Goal: Use online tool/utility: Utilize a website feature to perform a specific function

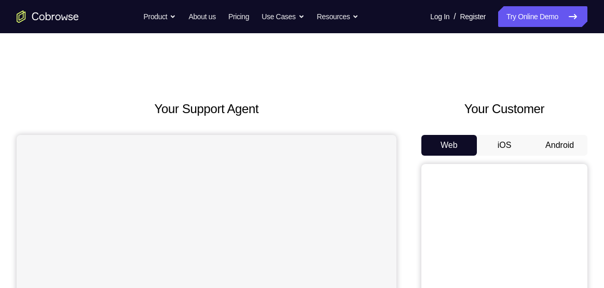
click at [562, 148] on button "Android" at bounding box center [559, 145] width 55 height 21
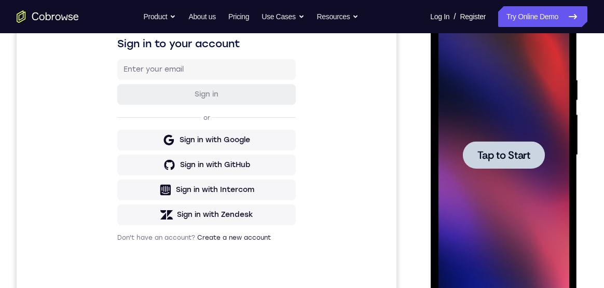
click at [508, 160] on span "Tap to Start" at bounding box center [503, 155] width 53 height 10
click at [510, 154] on span "Tap to Start" at bounding box center [503, 155] width 53 height 10
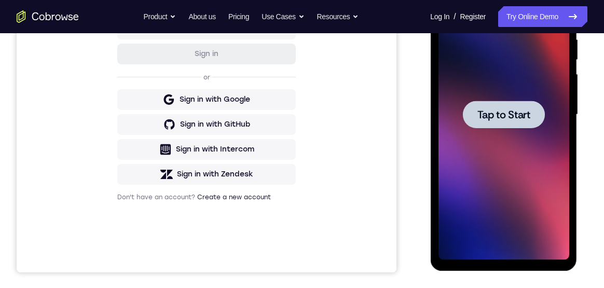
click at [512, 118] on span "Tap to Start" at bounding box center [503, 114] width 53 height 10
click at [514, 107] on div at bounding box center [503, 114] width 82 height 27
click at [517, 116] on span "Tap to Start" at bounding box center [503, 114] width 53 height 10
click at [512, 110] on span "Tap to Start" at bounding box center [503, 114] width 53 height 10
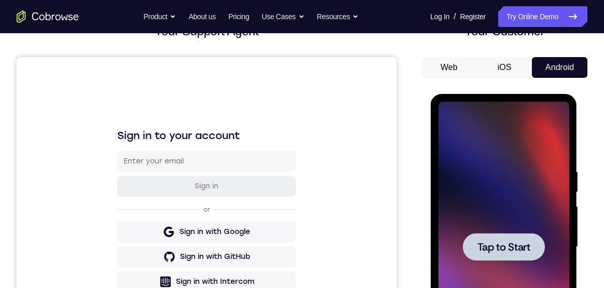
scroll to position [134, 0]
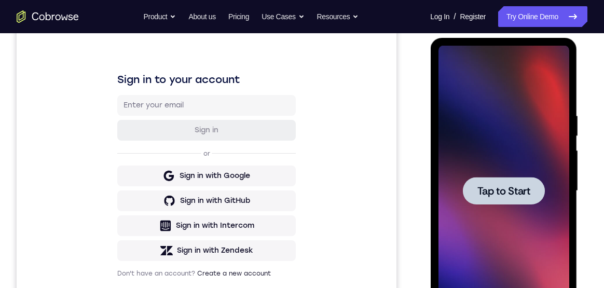
click at [515, 199] on div at bounding box center [503, 190] width 82 height 27
click at [513, 192] on span "Tap to Start" at bounding box center [503, 191] width 53 height 10
click at [514, 191] on span "Tap to Start" at bounding box center [503, 191] width 53 height 10
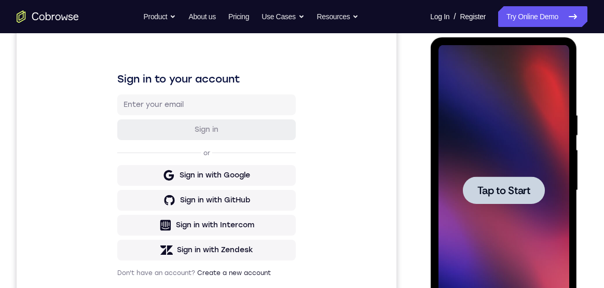
click at [510, 194] on span "Tap to Start" at bounding box center [503, 190] width 53 height 10
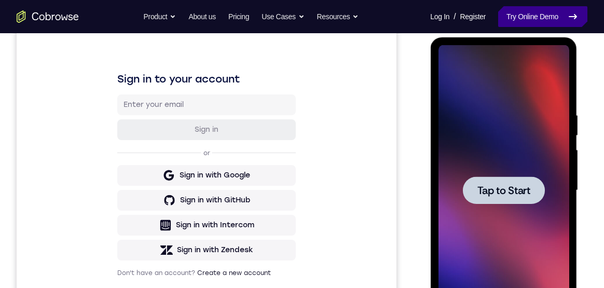
click at [545, 14] on link "Try Online Demo" at bounding box center [542, 16] width 89 height 21
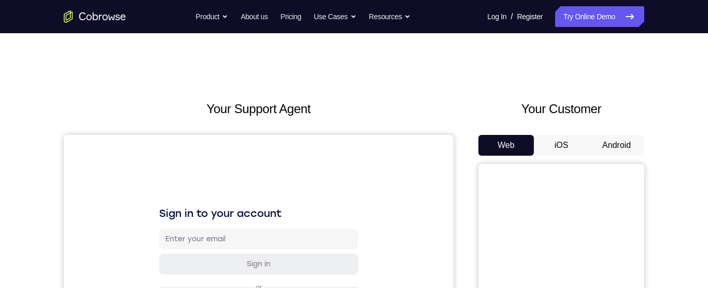
click at [620, 144] on button "Android" at bounding box center [616, 145] width 55 height 21
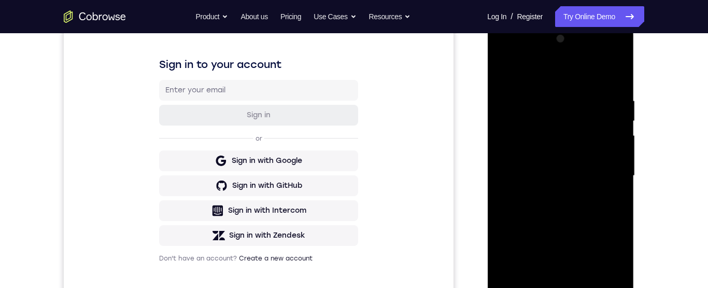
scroll to position [272, 0]
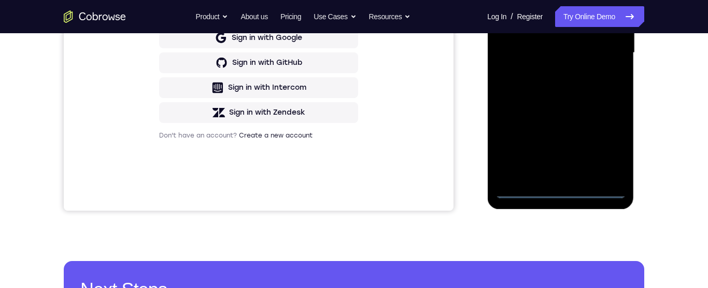
click at [559, 188] on div at bounding box center [560, 53] width 131 height 290
click at [607, 147] on div at bounding box center [560, 53] width 131 height 290
click at [568, 0] on div at bounding box center [560, 53] width 131 height 290
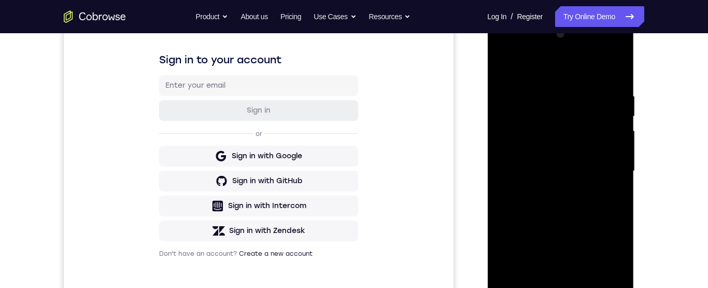
click at [605, 169] on div at bounding box center [560, 171] width 131 height 290
click at [548, 287] on div at bounding box center [560, 171] width 131 height 290
click at [541, 158] on div at bounding box center [560, 171] width 131 height 290
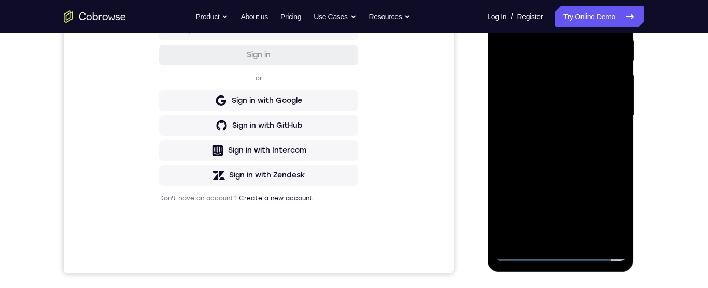
click at [576, 94] on div at bounding box center [560, 115] width 131 height 290
click at [592, 120] on div at bounding box center [560, 115] width 131 height 290
click at [598, 155] on div at bounding box center [560, 115] width 131 height 290
click at [594, 151] on div at bounding box center [560, 115] width 131 height 290
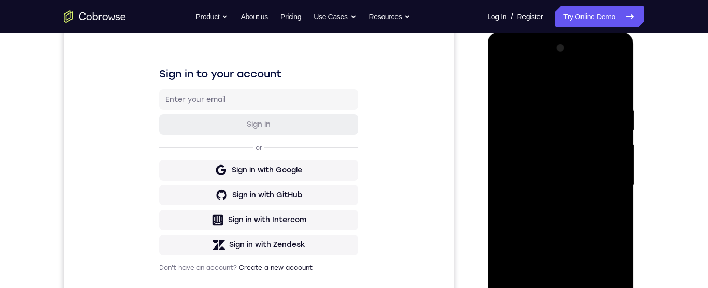
scroll to position [0, 0]
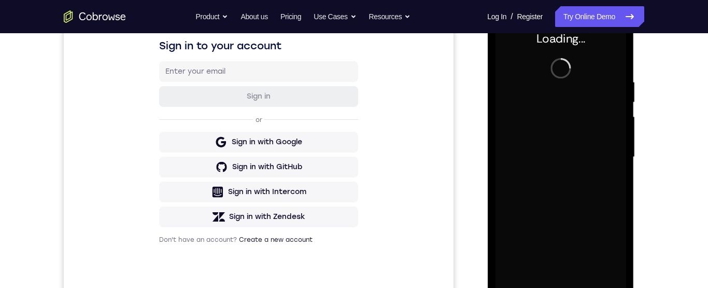
scroll to position [185, 0]
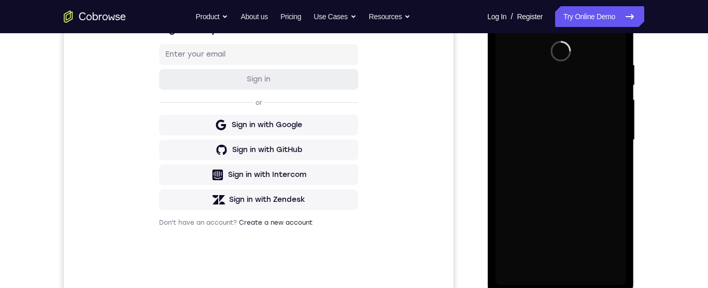
click at [424, 143] on div "Sign in to your account Sign in or Sign in with Google Sign in with GitHub Sign…" at bounding box center [259, 123] width 390 height 347
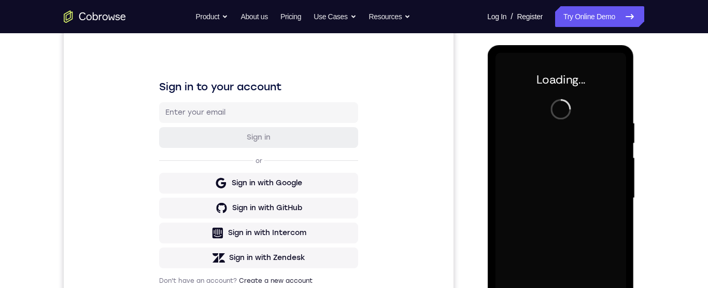
scroll to position [128, 0]
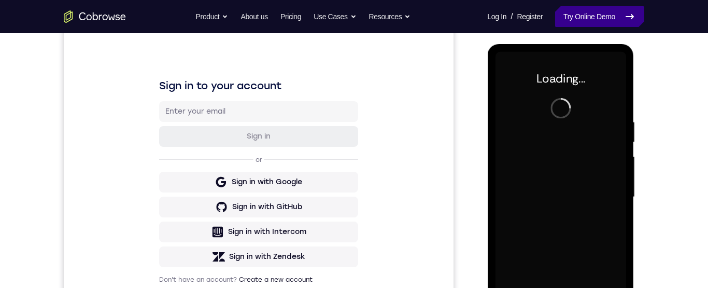
click at [614, 25] on link "Try Online Demo" at bounding box center [599, 16] width 89 height 21
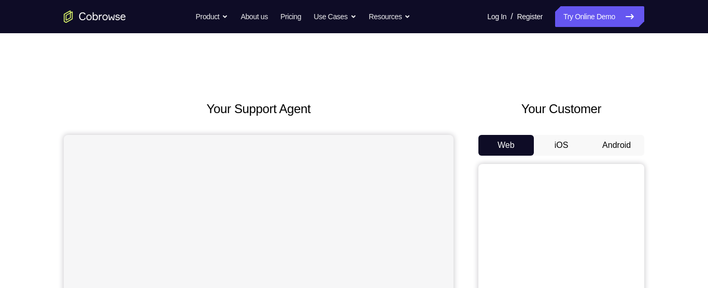
click at [625, 152] on button "Android" at bounding box center [616, 145] width 55 height 21
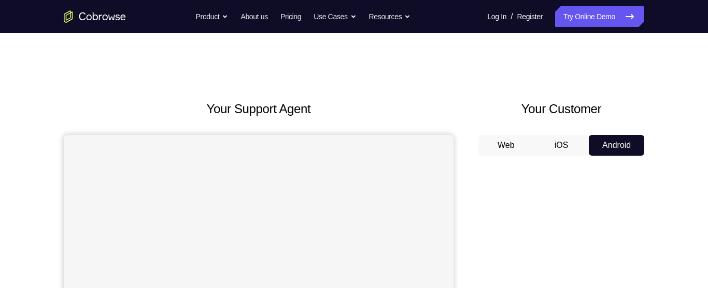
click at [621, 147] on button "Android" at bounding box center [616, 145] width 55 height 21
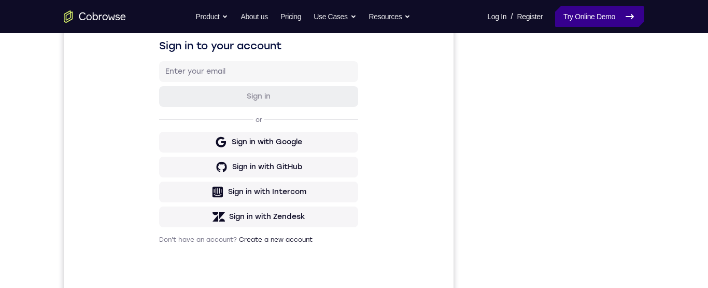
scroll to position [158, 0]
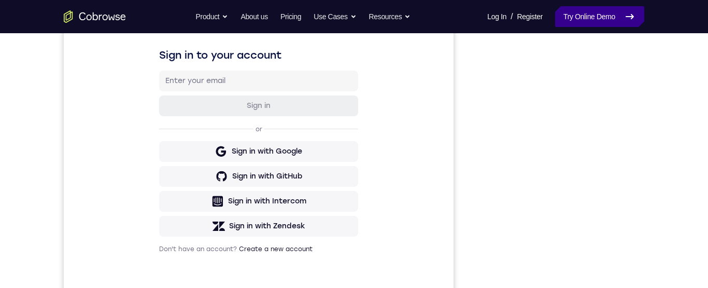
click at [629, 17] on icon at bounding box center [629, 17] width 7 height 4
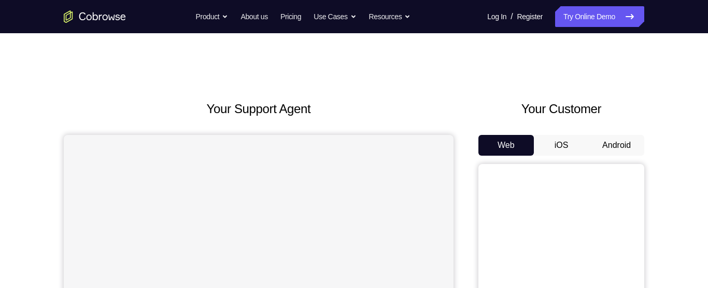
click at [643, 136] on button "Android" at bounding box center [616, 145] width 55 height 21
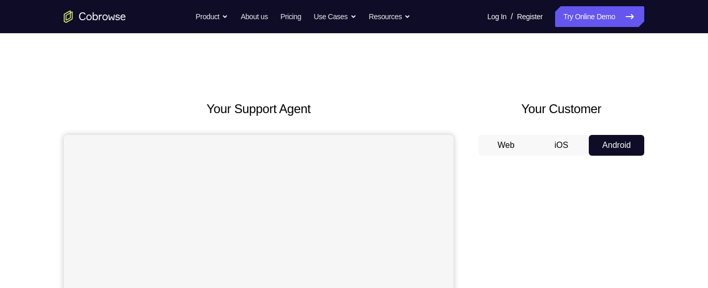
click at [637, 149] on button "Android" at bounding box center [616, 145] width 55 height 21
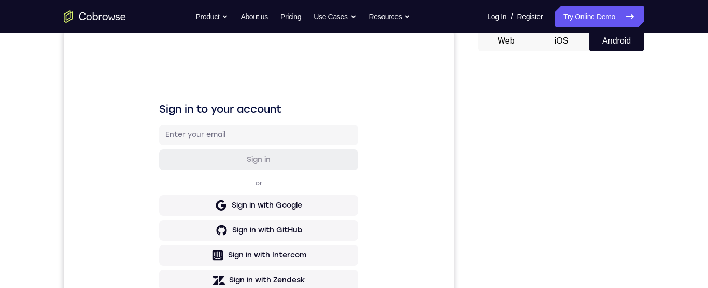
scroll to position [104, 0]
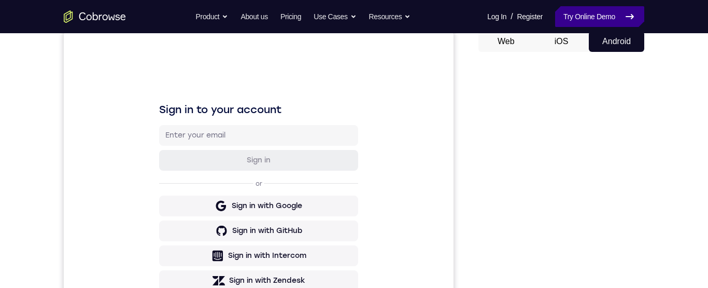
click at [632, 21] on icon at bounding box center [630, 16] width 12 height 12
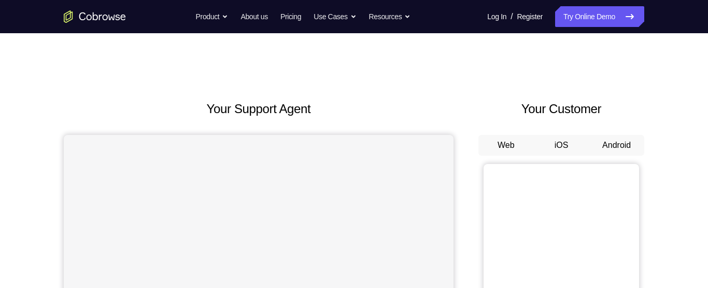
click at [630, 155] on button "Android" at bounding box center [616, 145] width 55 height 21
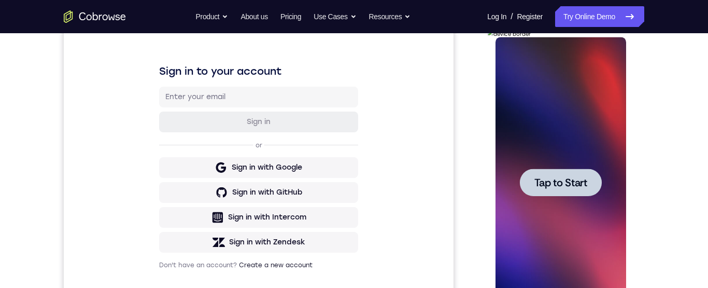
click at [622, 183] on div at bounding box center [560, 182] width 131 height 290
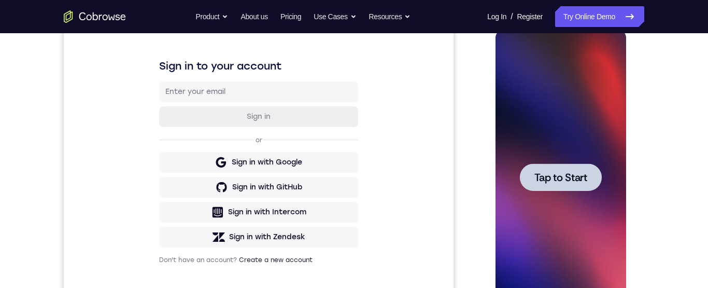
click at [669, 143] on div "Your Support Agent Your Customer Web iOS Android Next Steps We’d be happy to gi…" at bounding box center [354, 228] width 664 height 684
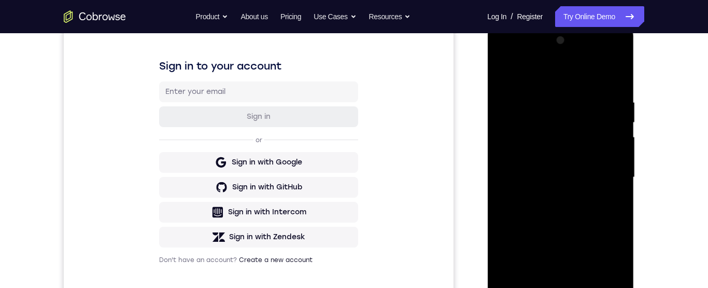
scroll to position [182, 0]
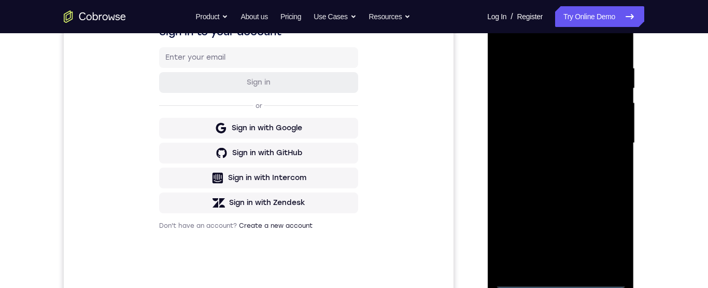
click at [573, 280] on div at bounding box center [560, 143] width 131 height 290
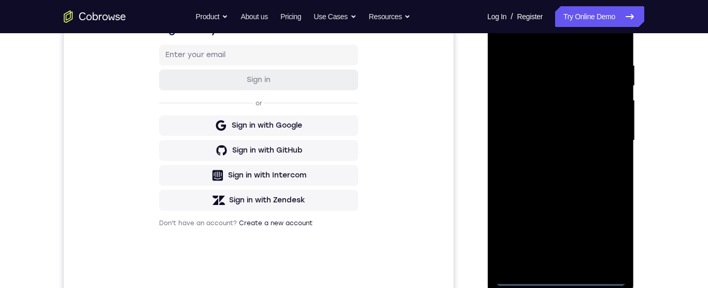
scroll to position [199, 0]
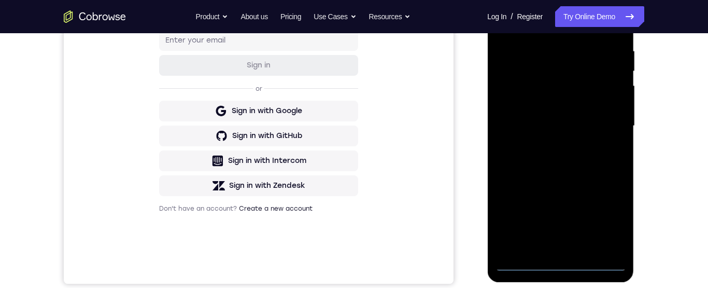
click at [620, 222] on div at bounding box center [560, 126] width 131 height 290
click at [610, 223] on div at bounding box center [560, 126] width 131 height 290
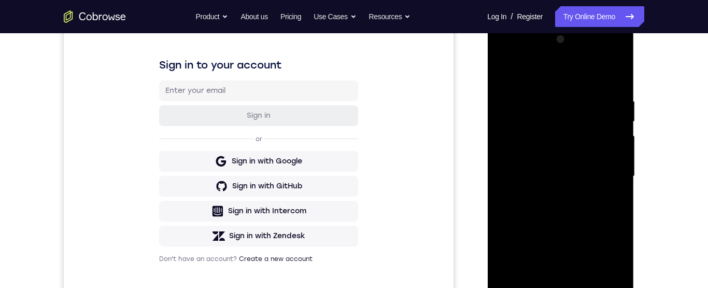
scroll to position [133, 0]
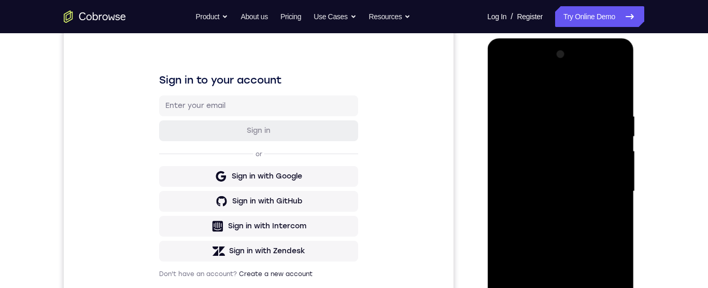
click at [566, 97] on div at bounding box center [560, 191] width 131 height 290
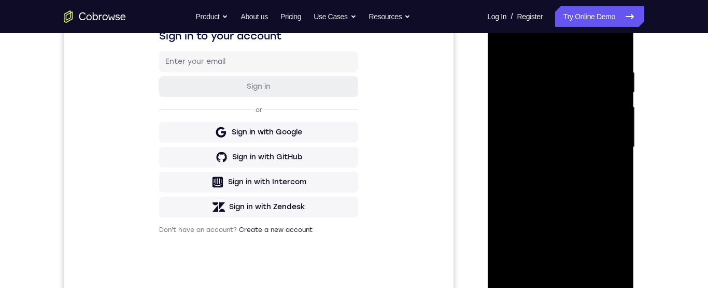
click at [610, 146] on div at bounding box center [560, 147] width 131 height 290
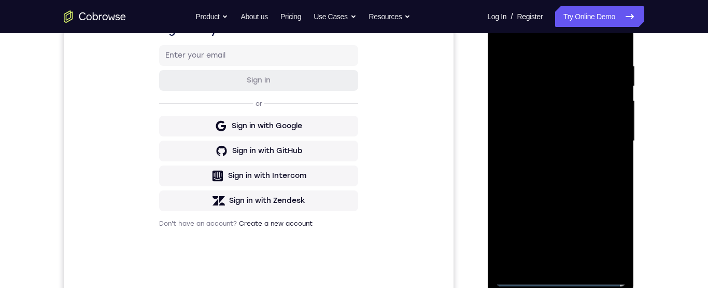
scroll to position [223, 0]
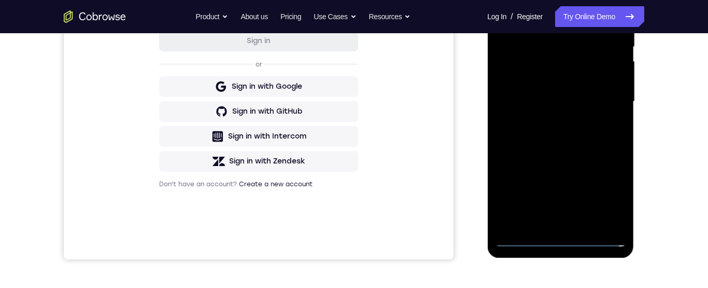
click at [552, 227] on div at bounding box center [560, 101] width 131 height 290
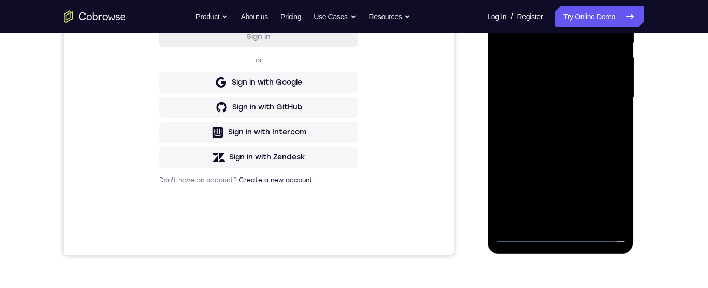
click at [591, 88] on div at bounding box center [560, 97] width 131 height 290
click at [581, 78] on div at bounding box center [560, 97] width 131 height 290
click at [589, 104] on div at bounding box center [560, 97] width 131 height 290
click at [592, 136] on div at bounding box center [560, 97] width 131 height 290
click at [590, 132] on div at bounding box center [560, 97] width 131 height 290
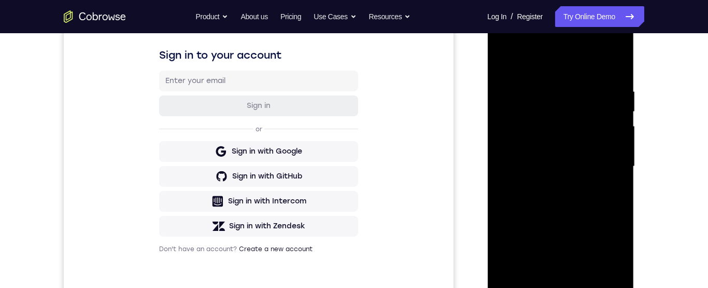
scroll to position [155, 0]
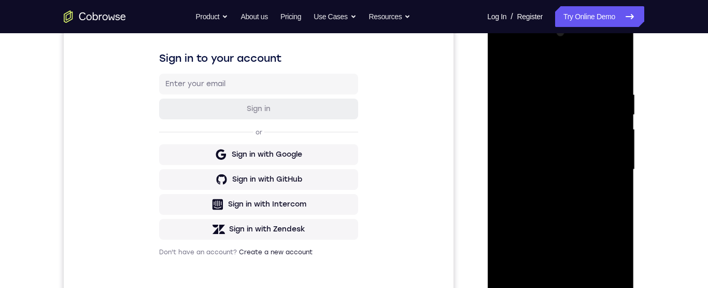
click at [592, 216] on div at bounding box center [560, 169] width 131 height 290
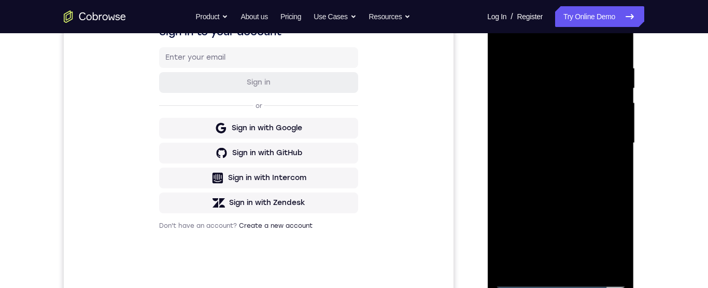
scroll to position [176, 0]
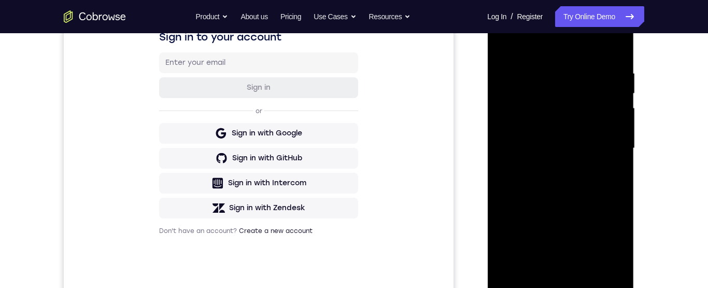
click at [580, 72] on div at bounding box center [560, 148] width 131 height 290
click at [604, 240] on div at bounding box center [560, 148] width 131 height 290
click at [609, 267] on div at bounding box center [560, 148] width 131 height 290
click at [616, 49] on div at bounding box center [560, 148] width 131 height 290
click at [607, 269] on div at bounding box center [560, 148] width 131 height 290
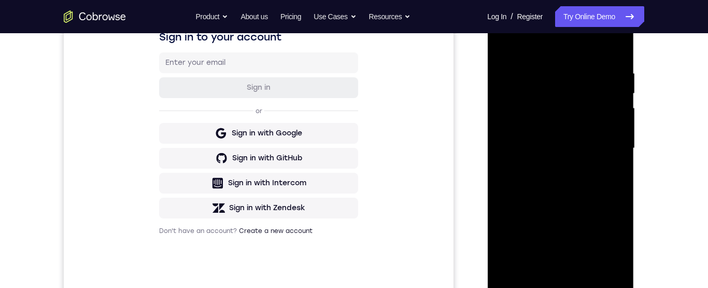
click at [612, 169] on div at bounding box center [560, 148] width 131 height 290
click at [606, 269] on div at bounding box center [560, 148] width 131 height 290
click at [619, 174] on div at bounding box center [560, 148] width 131 height 290
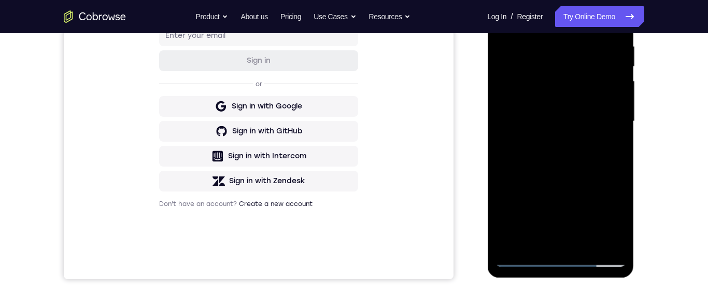
scroll to position [202, 0]
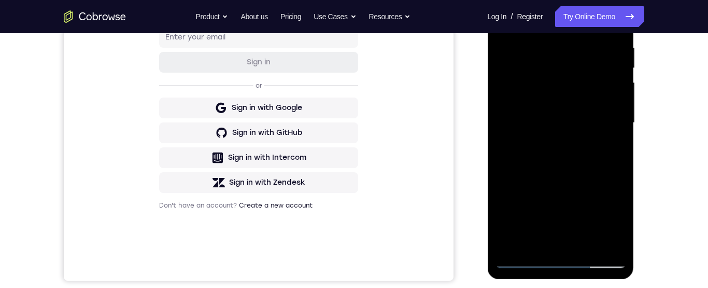
click at [497, 103] on div at bounding box center [560, 123] width 131 height 290
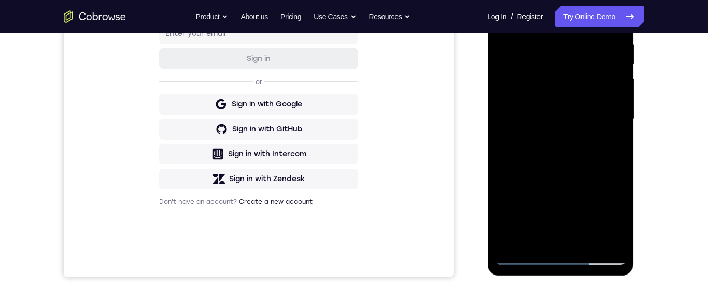
scroll to position [206, 0]
click at [542, 240] on div at bounding box center [560, 119] width 131 height 290
click at [581, 115] on div at bounding box center [560, 119] width 131 height 290
click at [586, 238] on div at bounding box center [560, 119] width 131 height 290
click at [612, 240] on div at bounding box center [560, 119] width 131 height 290
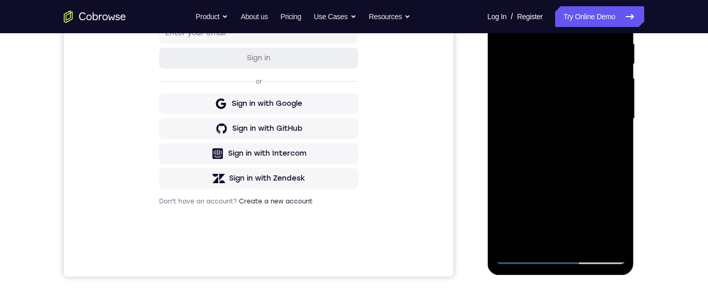
scroll to position [160, 0]
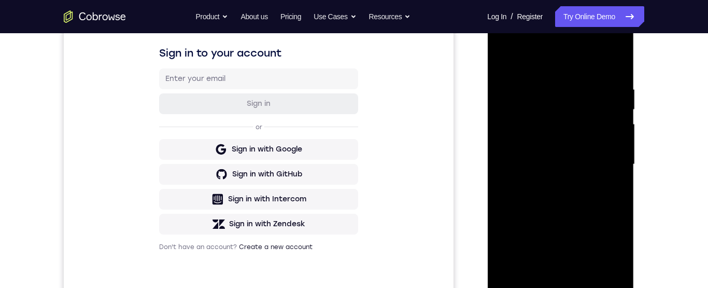
click at [609, 108] on div at bounding box center [560, 164] width 131 height 290
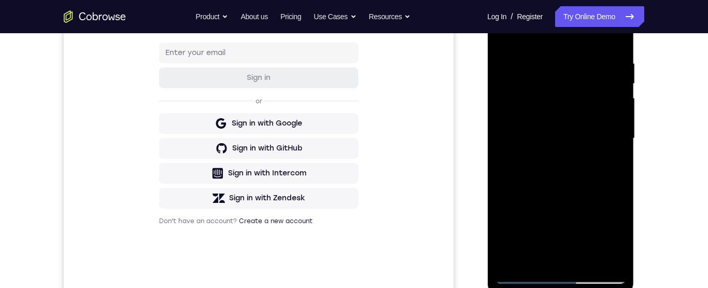
click at [608, 256] on div at bounding box center [560, 138] width 131 height 290
click at [616, 38] on div at bounding box center [560, 138] width 131 height 290
click at [602, 260] on div at bounding box center [560, 138] width 131 height 290
click at [611, 183] on div at bounding box center [560, 138] width 131 height 290
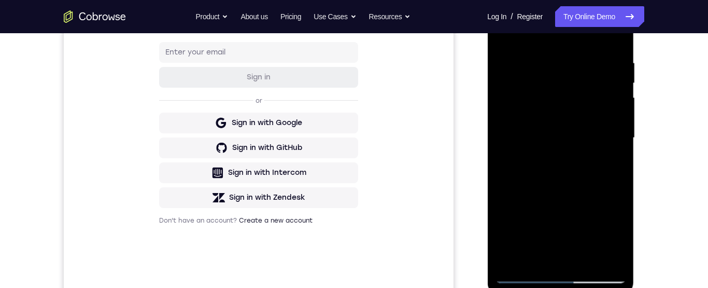
click at [615, 182] on div at bounding box center [560, 138] width 131 height 290
click at [617, 180] on div at bounding box center [560, 138] width 131 height 290
click at [616, 180] on div at bounding box center [560, 138] width 131 height 290
click at [606, 213] on div at bounding box center [560, 138] width 131 height 290
click at [617, 183] on div at bounding box center [560, 138] width 131 height 290
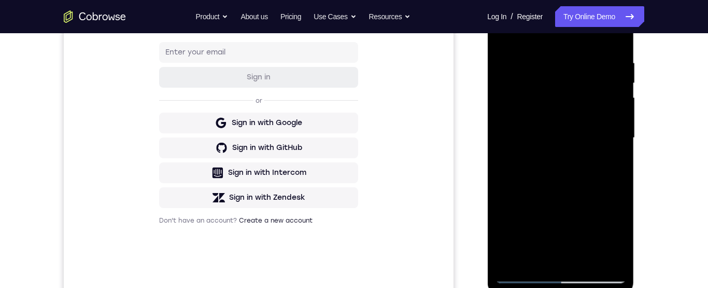
click at [600, 156] on div at bounding box center [560, 138] width 131 height 290
click at [511, 119] on div at bounding box center [560, 138] width 131 height 290
click at [544, 92] on div at bounding box center [560, 138] width 131 height 290
click at [560, 131] on div at bounding box center [560, 138] width 131 height 290
click at [521, 220] on div at bounding box center [560, 138] width 131 height 290
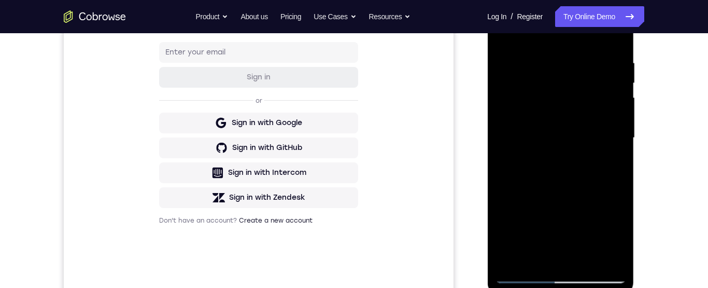
scroll to position [259, 0]
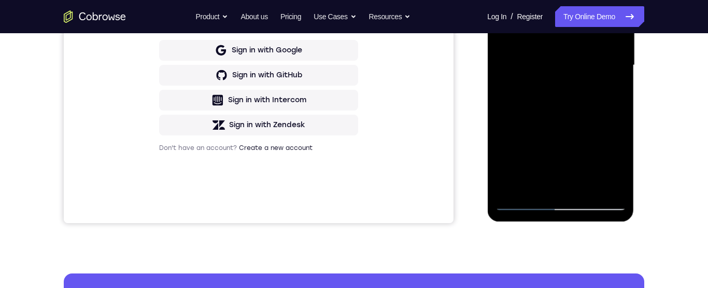
click at [618, 71] on div at bounding box center [560, 65] width 131 height 290
click at [617, 76] on div at bounding box center [560, 65] width 131 height 290
click at [619, 75] on div at bounding box center [560, 65] width 131 height 290
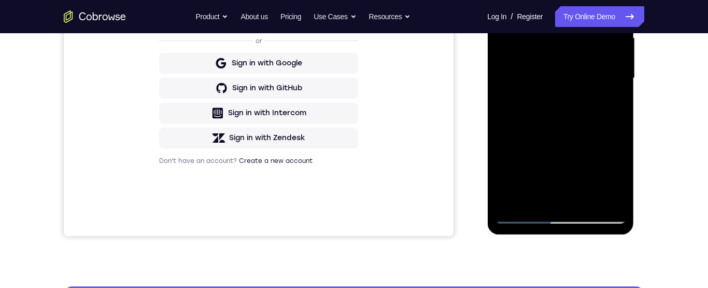
click at [620, 88] on div at bounding box center [560, 78] width 131 height 290
click at [620, 89] on div at bounding box center [560, 78] width 131 height 290
click at [619, 87] on div at bounding box center [560, 78] width 131 height 290
click at [620, 86] on div at bounding box center [560, 78] width 131 height 290
click at [621, 87] on div at bounding box center [560, 78] width 131 height 290
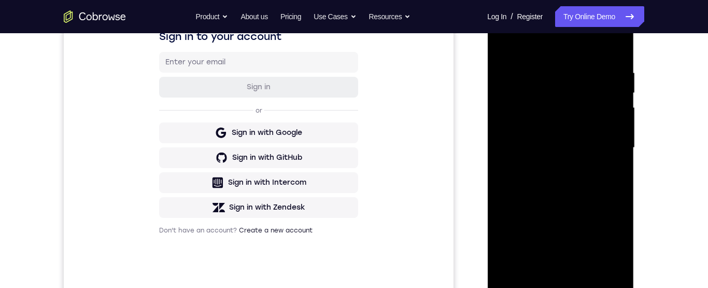
scroll to position [225, 0]
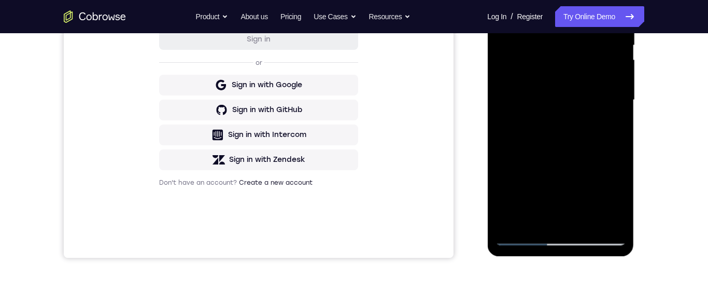
click at [614, 221] on div at bounding box center [560, 100] width 131 height 290
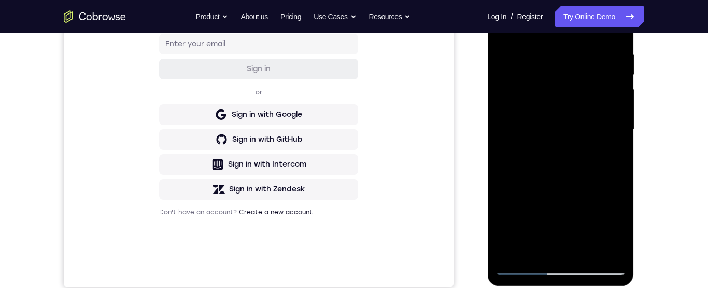
scroll to position [198, 0]
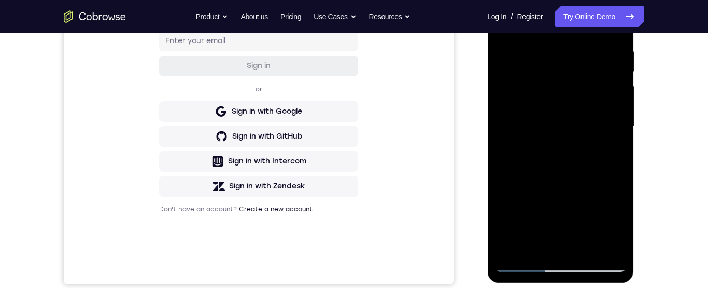
click at [616, 246] on div at bounding box center [560, 126] width 131 height 290
click at [615, 248] on div at bounding box center [560, 126] width 131 height 290
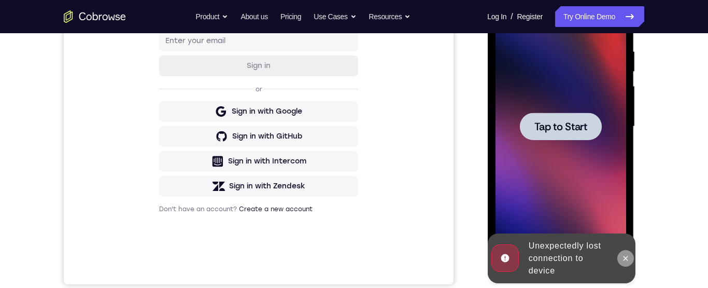
click at [626, 257] on icon at bounding box center [625, 258] width 5 height 5
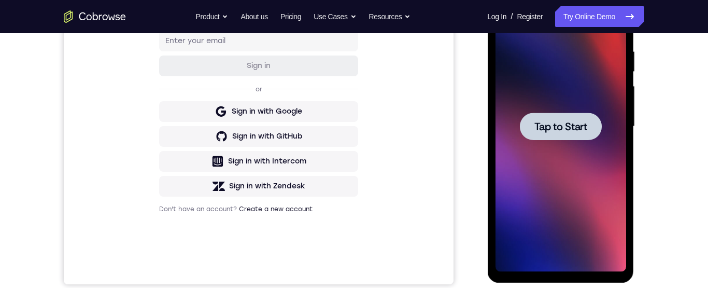
click at [581, 117] on div at bounding box center [561, 126] width 82 height 27
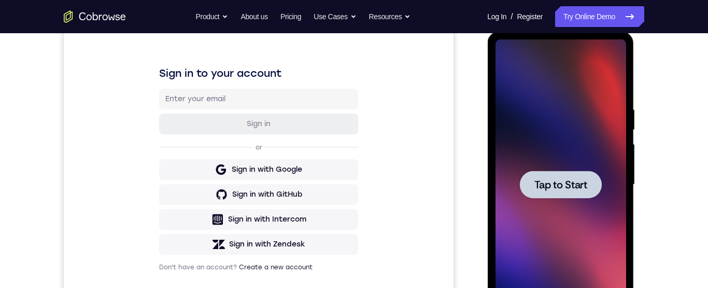
click at [587, 184] on span "Tap to Start" at bounding box center [560, 184] width 53 height 10
click at [578, 192] on div at bounding box center [561, 184] width 82 height 27
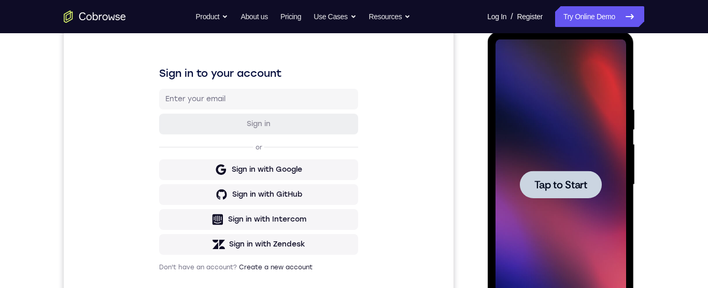
click at [578, 192] on div at bounding box center [561, 184] width 82 height 27
click at [575, 185] on span "Tap to Start" at bounding box center [560, 184] width 53 height 10
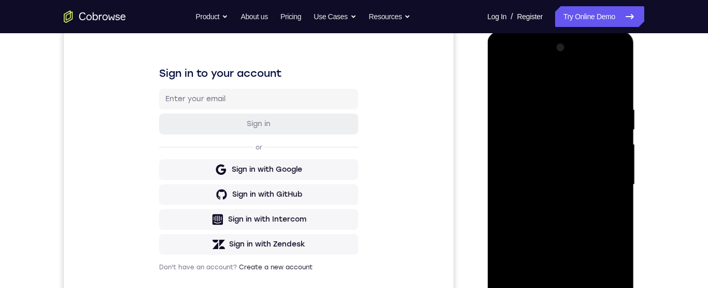
scroll to position [194, 0]
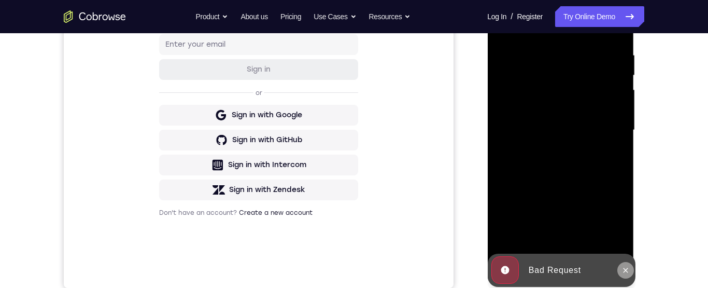
click at [623, 267] on icon at bounding box center [625, 270] width 8 height 8
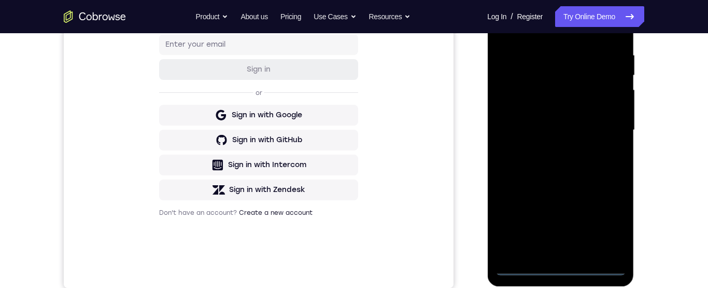
click at [562, 267] on div at bounding box center [560, 130] width 131 height 290
click at [602, 224] on div at bounding box center [560, 130] width 131 height 290
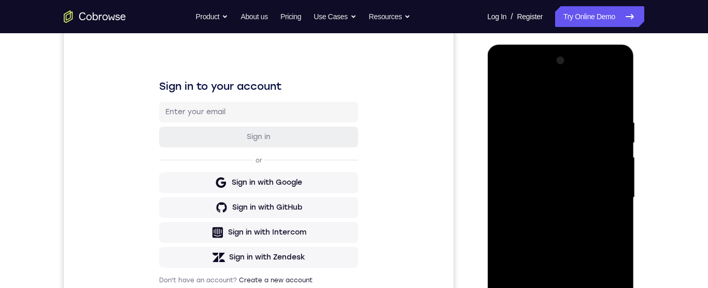
click at [541, 99] on div at bounding box center [560, 197] width 131 height 290
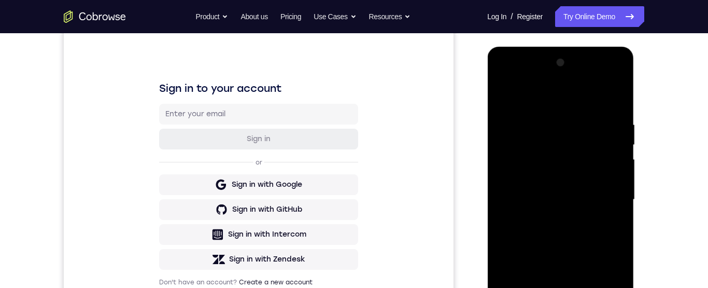
click at [612, 208] on div at bounding box center [560, 199] width 131 height 290
click at [548, 219] on div at bounding box center [560, 199] width 131 height 290
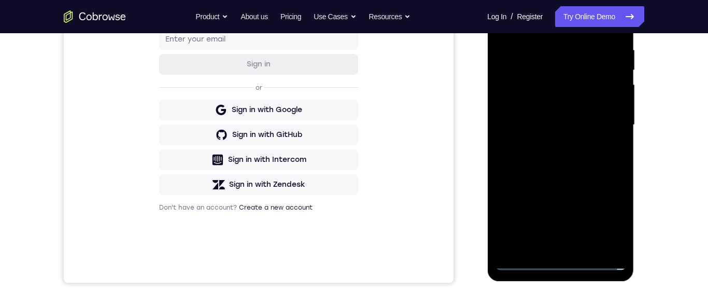
click at [559, 114] on div at bounding box center [560, 125] width 131 height 290
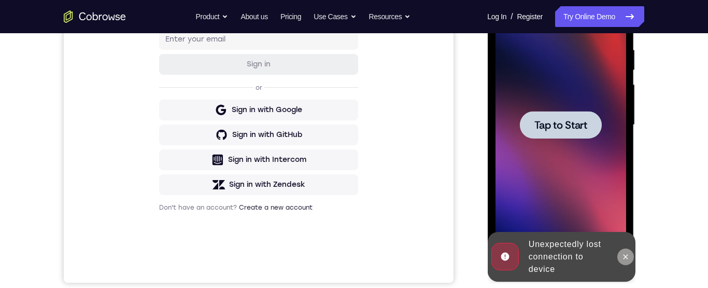
click at [623, 263] on button at bounding box center [625, 256] width 17 height 17
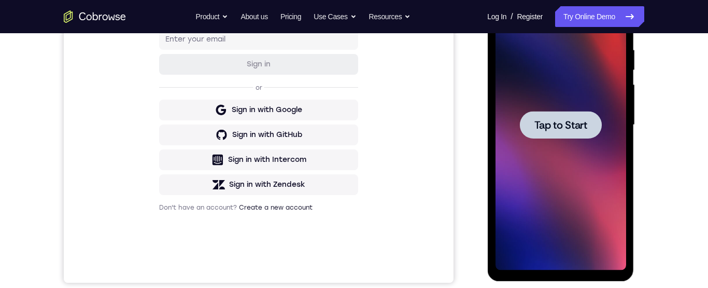
click at [590, 124] on div at bounding box center [561, 124] width 82 height 27
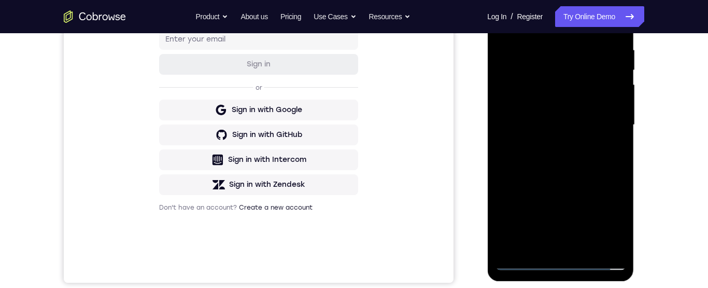
scroll to position [246, 0]
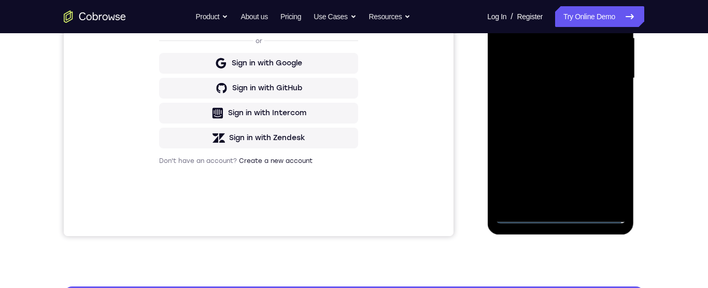
click at [559, 215] on div at bounding box center [560, 78] width 131 height 290
click at [603, 170] on div at bounding box center [560, 78] width 131 height 290
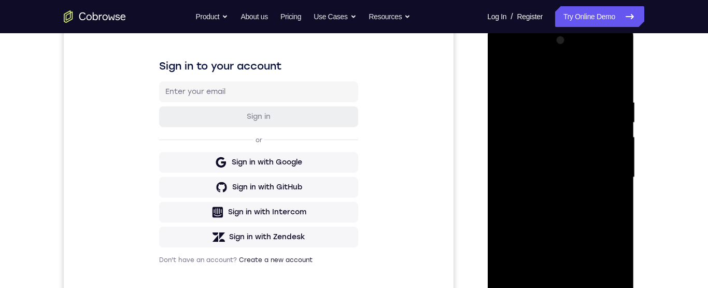
click at [532, 73] on div at bounding box center [560, 177] width 131 height 290
click at [608, 179] on div at bounding box center [560, 177] width 131 height 290
click at [549, 287] on div at bounding box center [560, 177] width 131 height 290
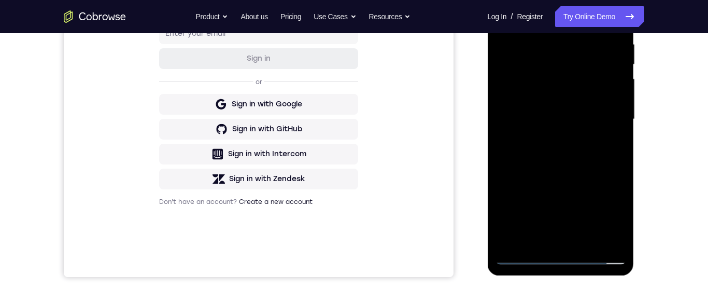
click at [560, 109] on div at bounding box center [560, 119] width 131 height 290
click at [562, 99] on div at bounding box center [560, 119] width 131 height 290
click at [602, 123] on div at bounding box center [560, 119] width 131 height 290
click at [596, 157] on div at bounding box center [560, 119] width 131 height 290
click at [591, 160] on div at bounding box center [560, 119] width 131 height 290
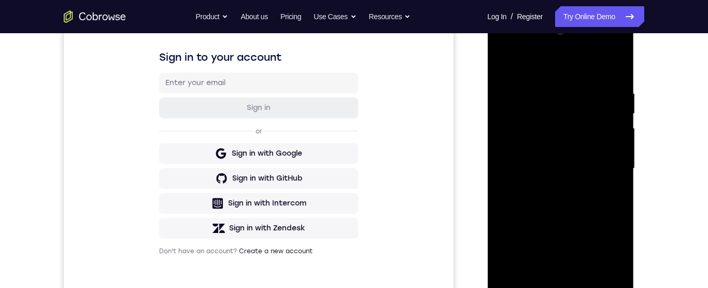
scroll to position [162, 0]
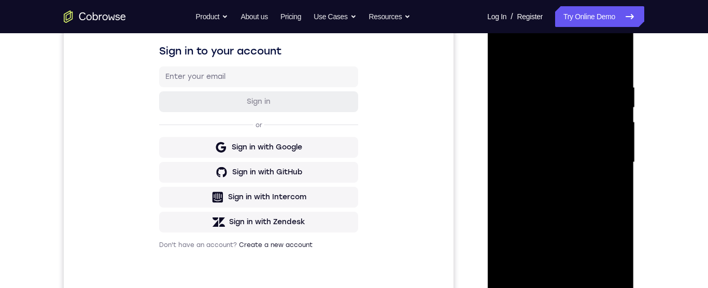
click at [596, 197] on div at bounding box center [560, 162] width 131 height 290
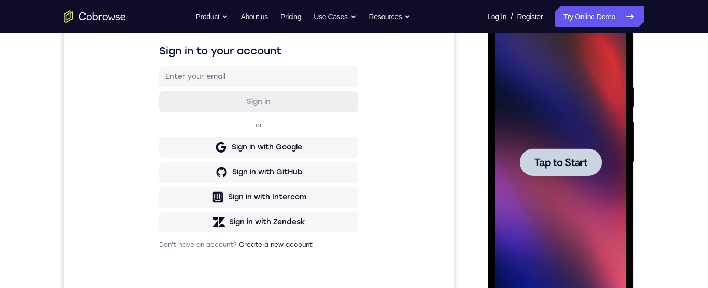
click at [552, 158] on span "Tap to Start" at bounding box center [560, 162] width 53 height 10
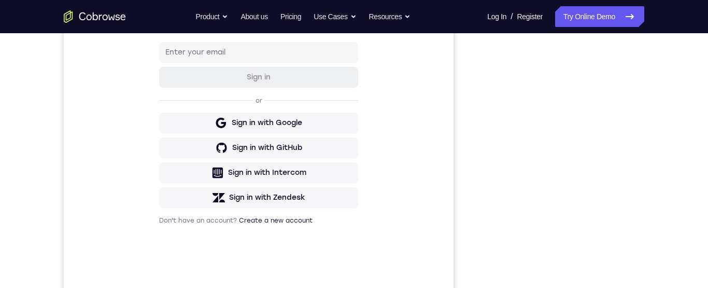
scroll to position [153, 0]
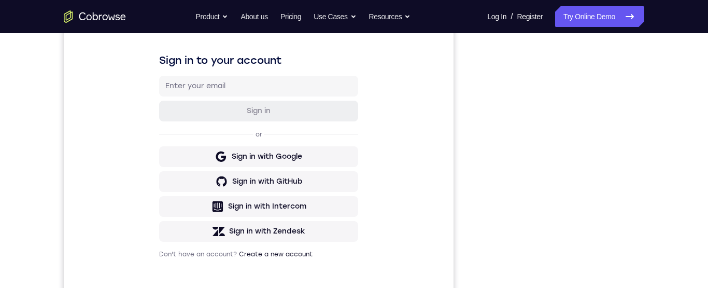
click at [705, 155] on div "Your Support Agent Your Customer Web iOS Android Next Steps We’d be happy to gi…" at bounding box center [354, 222] width 708 height 684
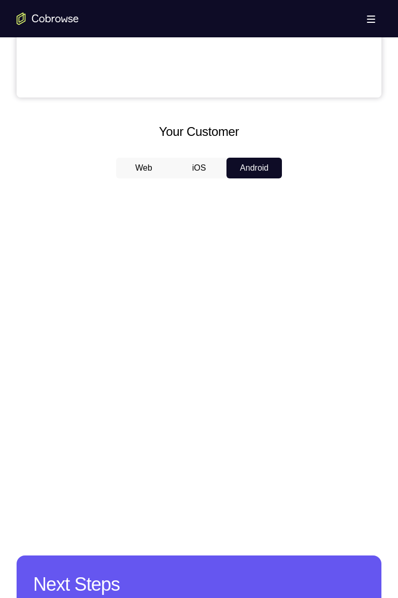
scroll to position [0, 0]
